Goal: Task Accomplishment & Management: Use online tool/utility

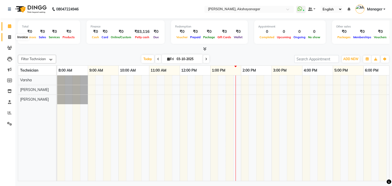
click at [10, 36] on icon at bounding box center [9, 37] width 3 height 4
select select "service"
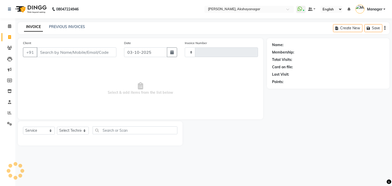
type input "0757"
select select "7395"
click at [78, 131] on select "Select Technician Manager [PERSON_NAME] [PERSON_NAME]" at bounding box center [73, 131] width 32 height 8
select select "91280"
click at [57, 127] on select "Select Technician Manager [PERSON_NAME] [PERSON_NAME]" at bounding box center [73, 131] width 32 height 8
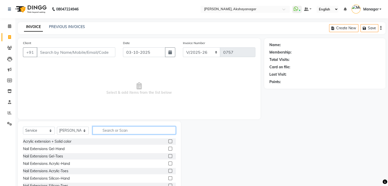
click at [107, 131] on input "text" at bounding box center [134, 131] width 83 height 8
click at [168, 150] on label at bounding box center [170, 149] width 4 height 4
click at [168, 150] on input "checkbox" at bounding box center [169, 149] width 3 height 3
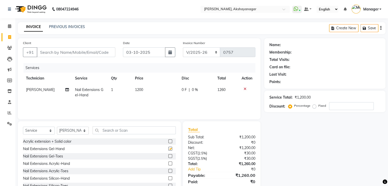
checkbox input "false"
click at [88, 53] on input "Client" at bounding box center [76, 52] width 79 height 10
click at [168, 164] on label at bounding box center [170, 164] width 4 height 4
click at [168, 164] on input "checkbox" at bounding box center [169, 163] width 3 height 3
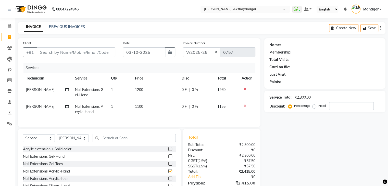
checkbox input "false"
click at [245, 89] on icon at bounding box center [245, 89] width 3 height 4
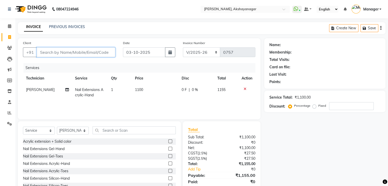
click at [89, 52] on input "Client" at bounding box center [76, 52] width 79 height 10
type input "a"
type input "0"
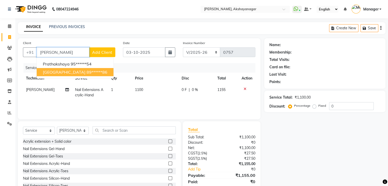
click at [62, 72] on span "[GEOGRAPHIC_DATA]" at bounding box center [64, 72] width 43 height 5
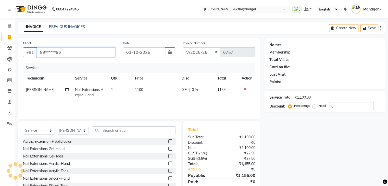
type input "89******86"
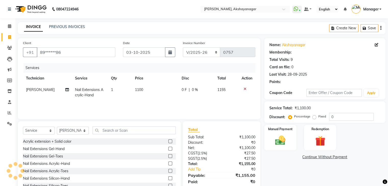
select select "1: Object"
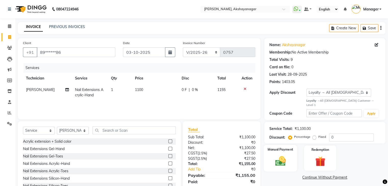
click at [283, 148] on div "Manual Payment" at bounding box center [280, 158] width 33 height 26
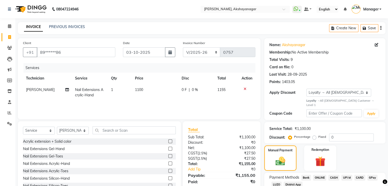
click at [334, 175] on span "CASH" at bounding box center [334, 178] width 11 height 6
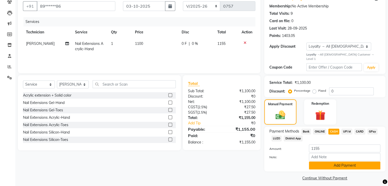
click at [350, 163] on button "Add Payment" at bounding box center [344, 166] width 71 height 8
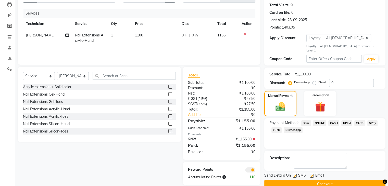
scroll to position [62, 0]
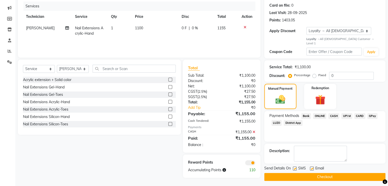
click at [333, 173] on button "Checkout" at bounding box center [324, 177] width 121 height 8
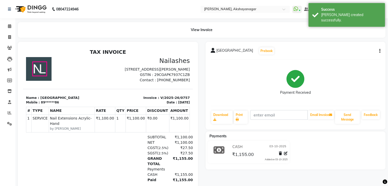
click at [108, 156] on div "SGST ( 2.5% ) ₹27.50" at bounding box center [135, 153] width 115 height 5
